Goal: Task Accomplishment & Management: Manage account settings

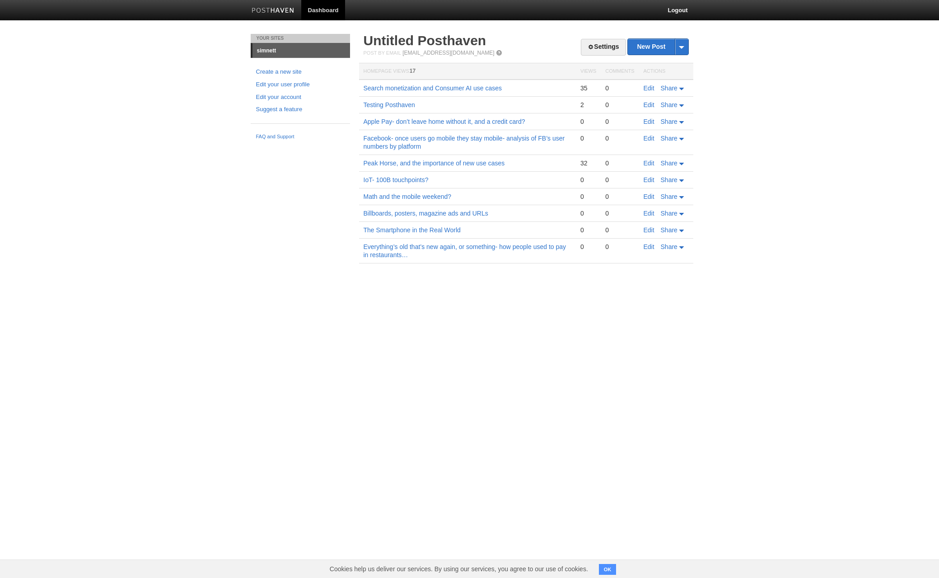
click at [328, 8] on link "Dashboard" at bounding box center [323, 10] width 44 height 20
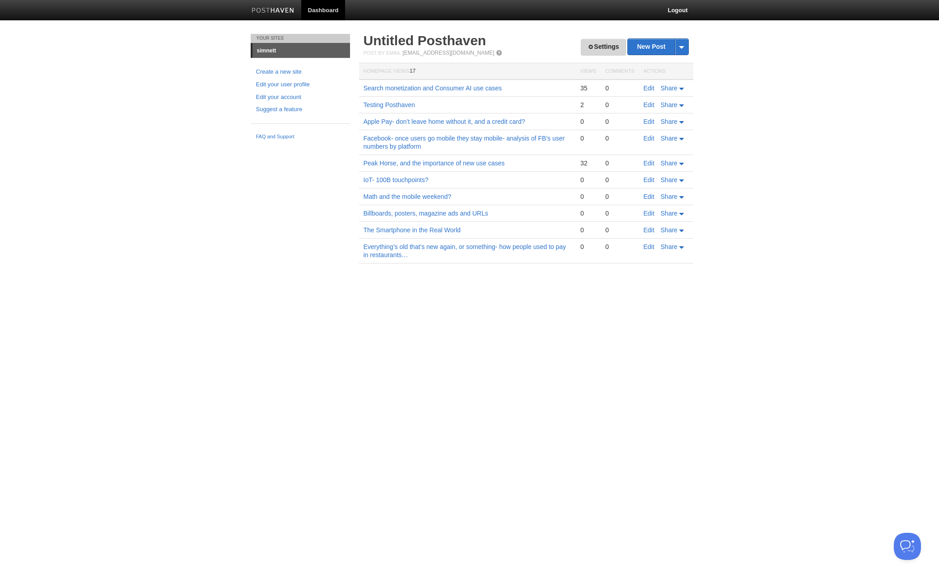
click at [608, 49] on link "Settings" at bounding box center [603, 47] width 45 height 17
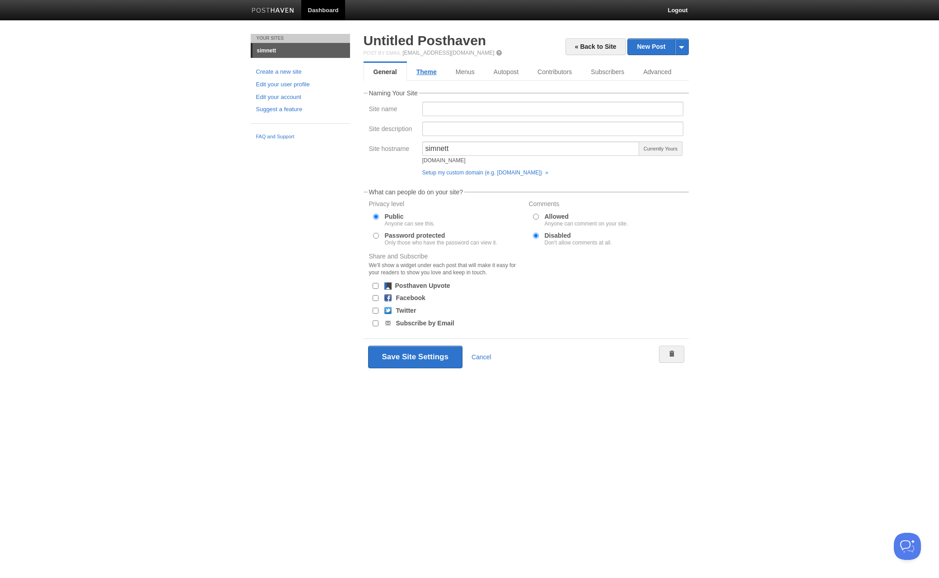
click at [428, 70] on link "Theme" at bounding box center [426, 72] width 39 height 18
